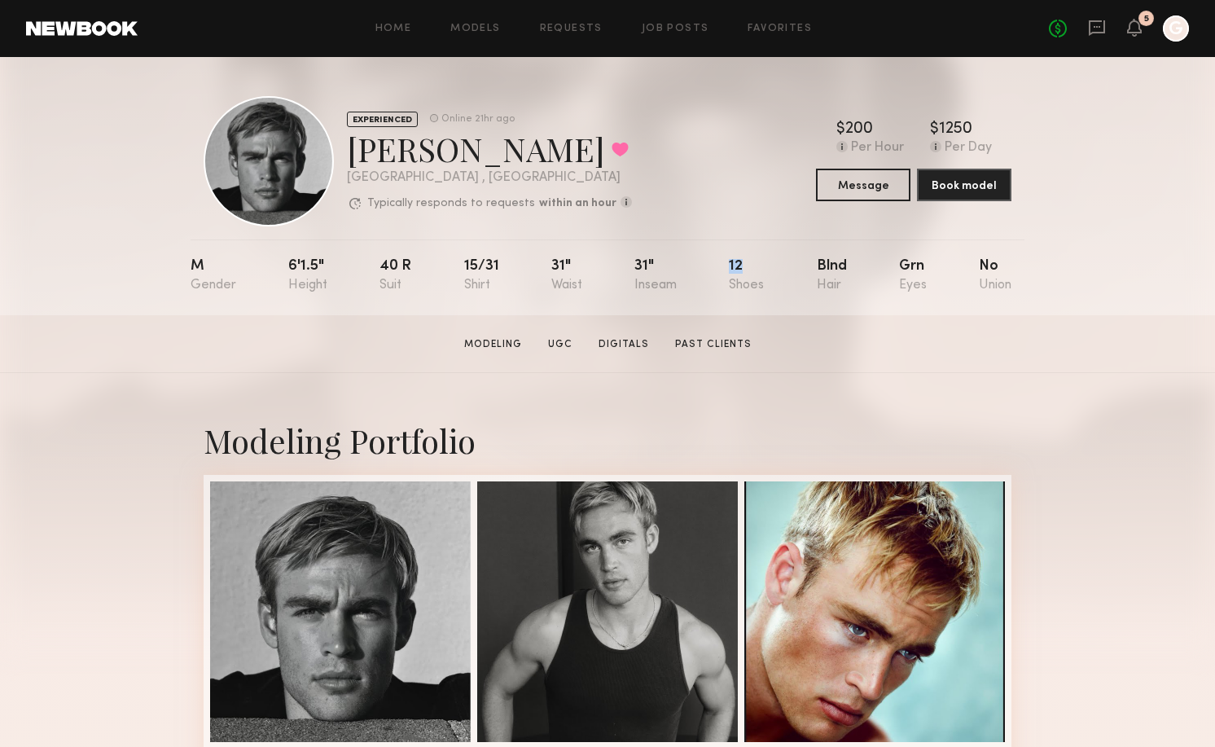
drag, startPoint x: 762, startPoint y: 277, endPoint x: 723, endPoint y: 267, distance: 40.3
click at [723, 267] on nb-model-profile-props "M 6'1.5" 40 r 15/31 31" 31" 12 Blnd Grn No" at bounding box center [608, 277] width 834 height 76
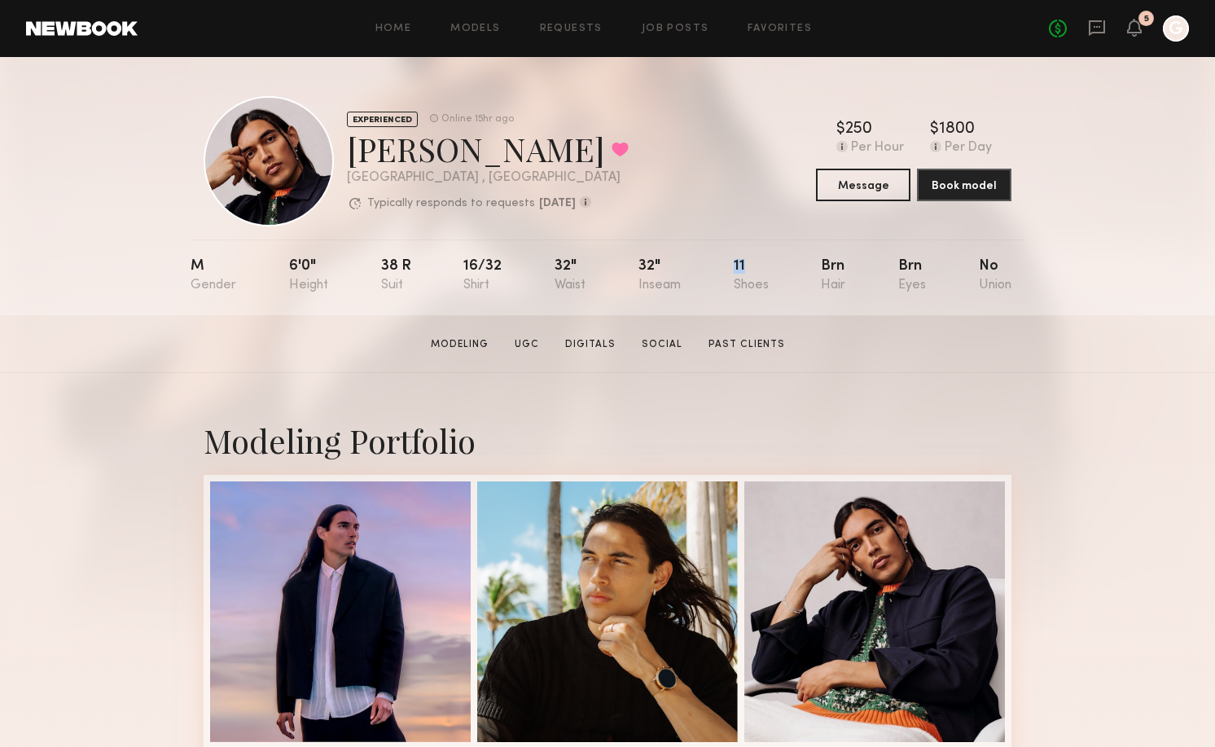
drag, startPoint x: 761, startPoint y: 260, endPoint x: 703, endPoint y: 260, distance: 57.8
click at [703, 260] on nb-model-profile-props "M 6'0" 38 r 16/32 32" 32" 11 Brn Brn No" at bounding box center [608, 277] width 834 height 76
click at [583, 344] on link "Digitals" at bounding box center [591, 344] width 64 height 15
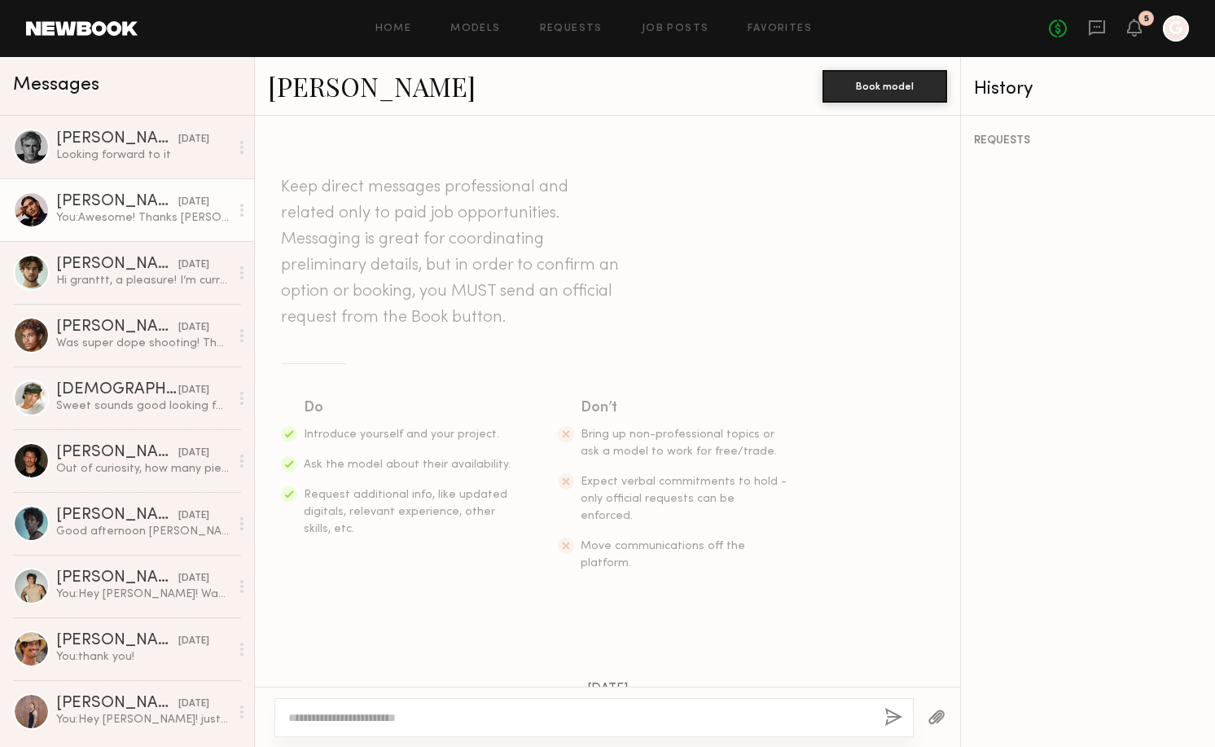
scroll to position [604, 0]
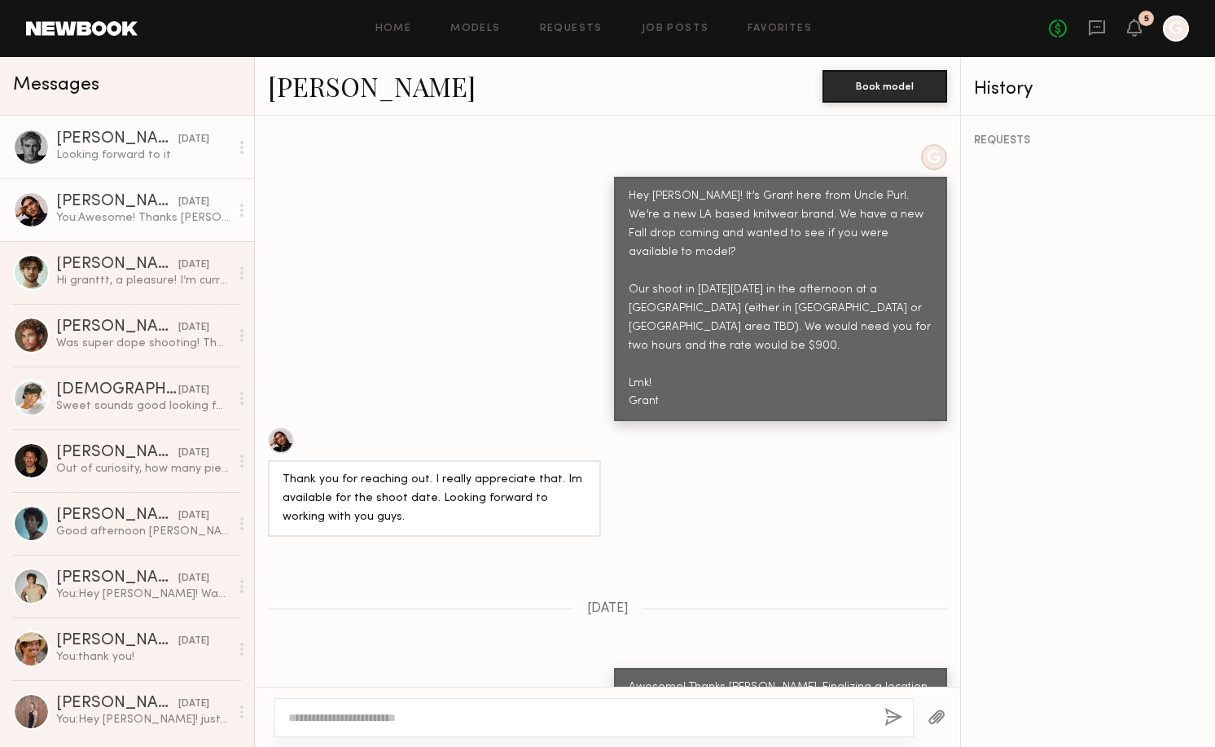
click at [138, 163] on link "[PERSON_NAME] [DATE] Looking forward to it" at bounding box center [127, 147] width 254 height 63
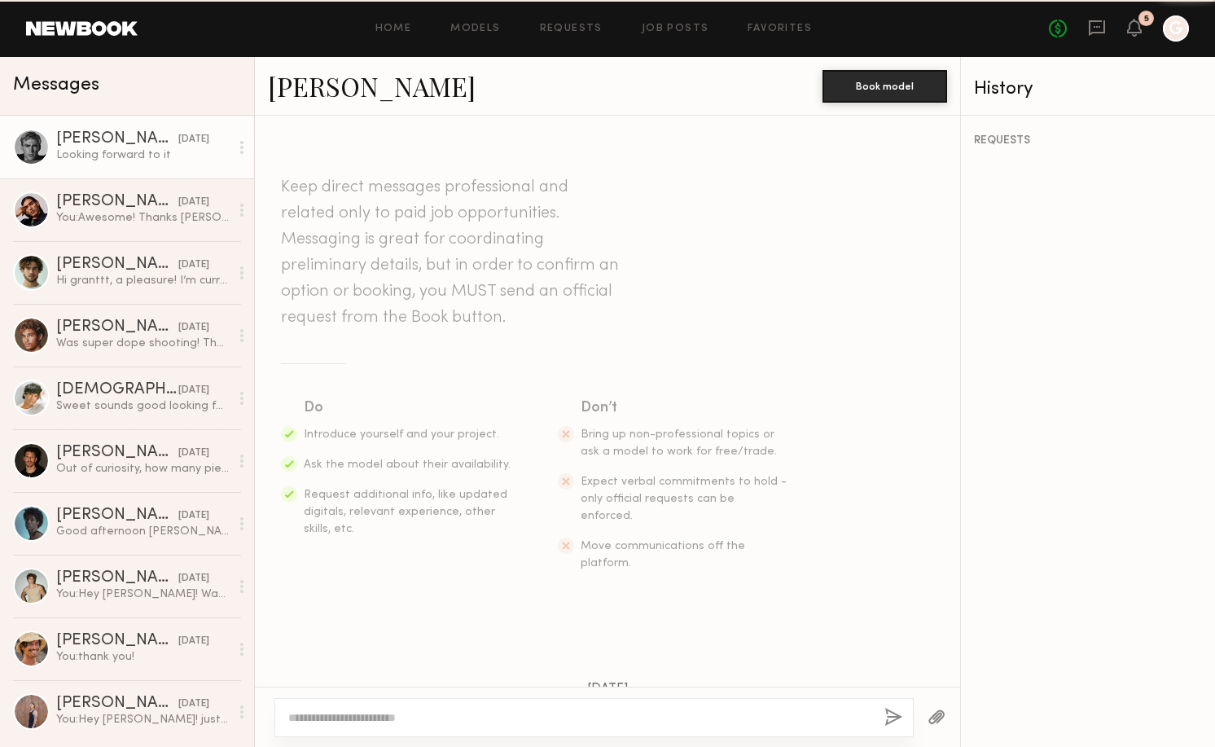
scroll to position [645, 0]
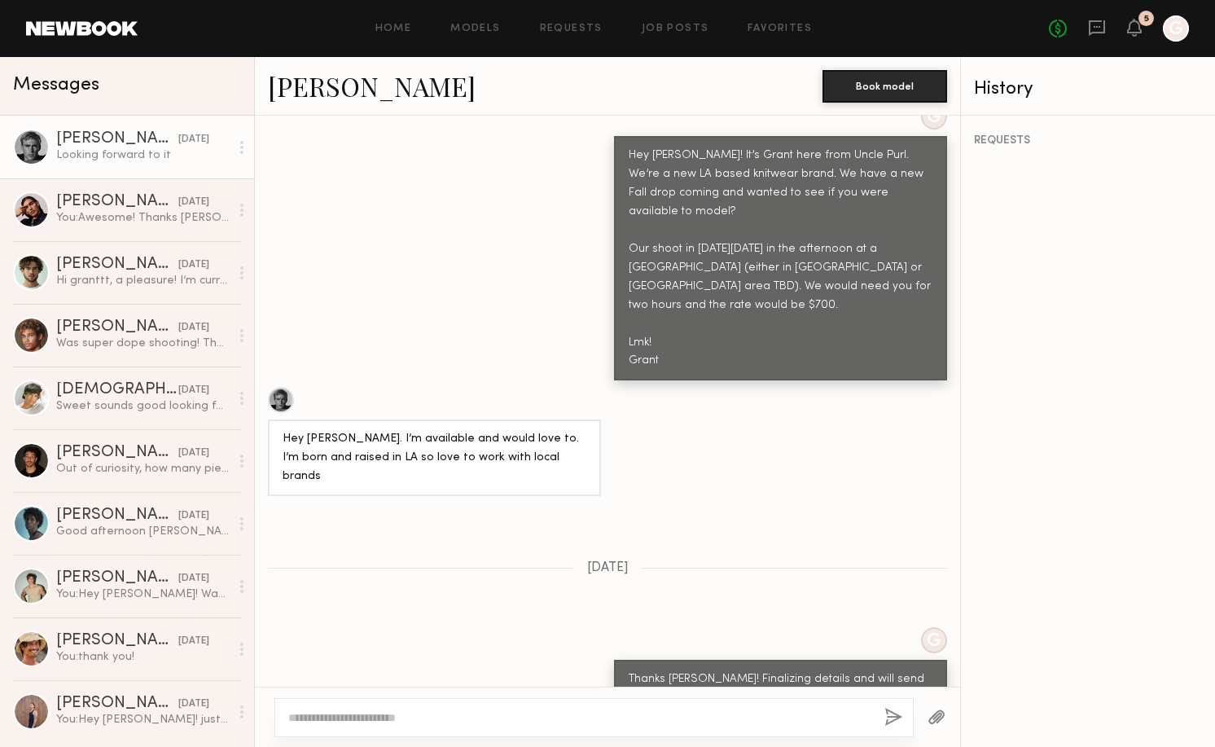
click at [154, 147] on div "Looking forward to it" at bounding box center [142, 154] width 173 height 15
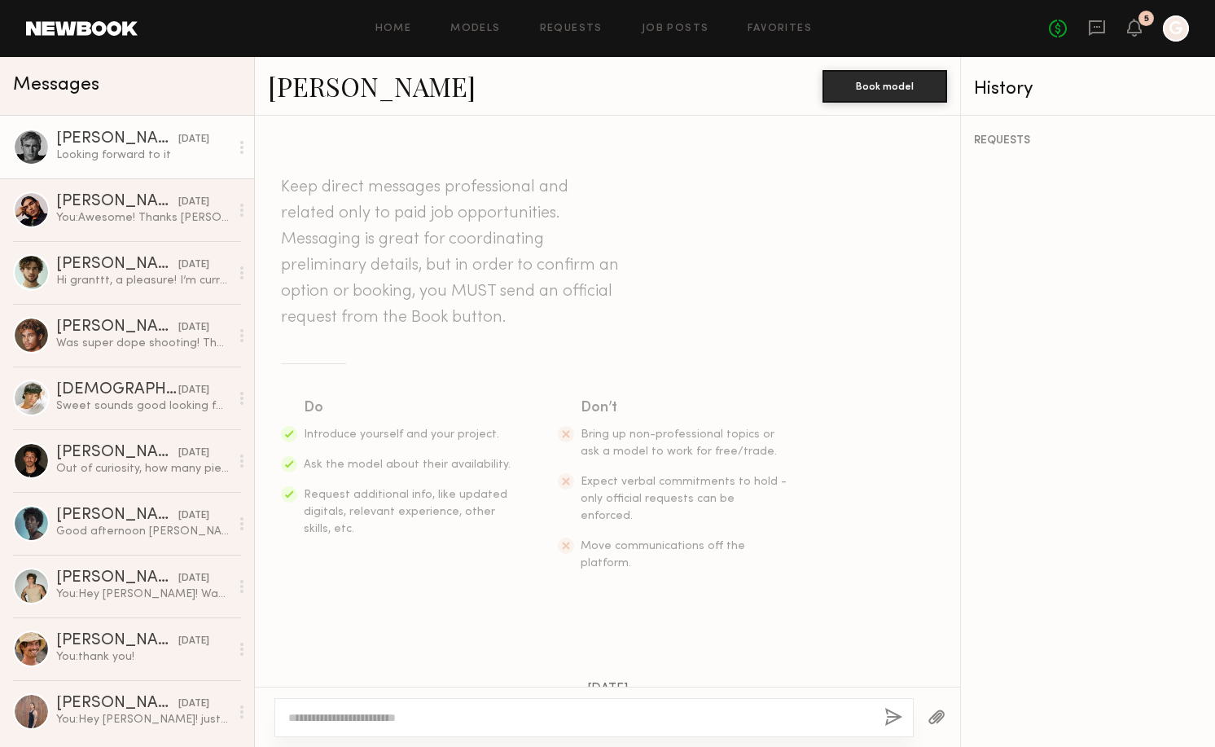
scroll to position [645, 0]
